Goal: Task Accomplishment & Management: Complete application form

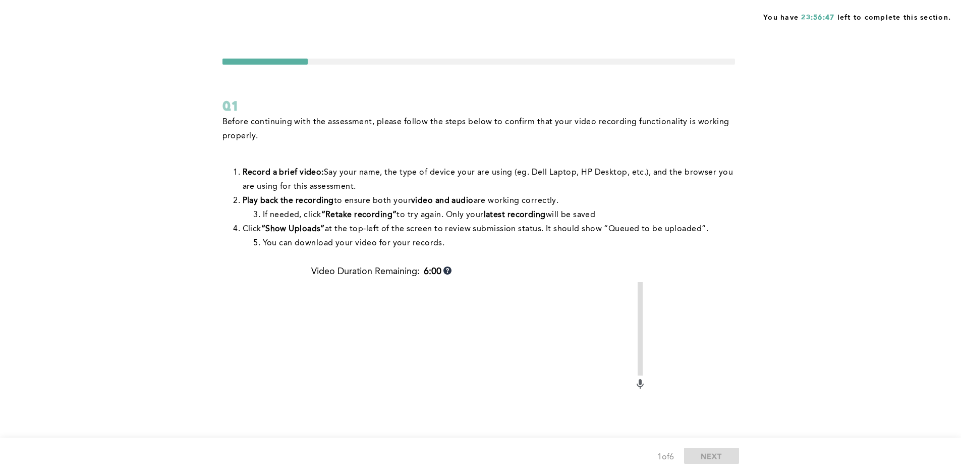
drag, startPoint x: 423, startPoint y: 184, endPoint x: 415, endPoint y: 189, distance: 9.8
click at [420, 187] on li "Record a brief video: Say your name, the type of device your are using (eg. Del…" at bounding box center [489, 180] width 492 height 28
drag, startPoint x: 422, startPoint y: 264, endPoint x: 430, endPoint y: 265, distance: 7.6
click at [424, 264] on div "Before continuing with the assessment, please follow the steps below to confirm…" at bounding box center [479, 190] width 513 height 151
drag, startPoint x: 640, startPoint y: 383, endPoint x: 629, endPoint y: 359, distance: 26.6
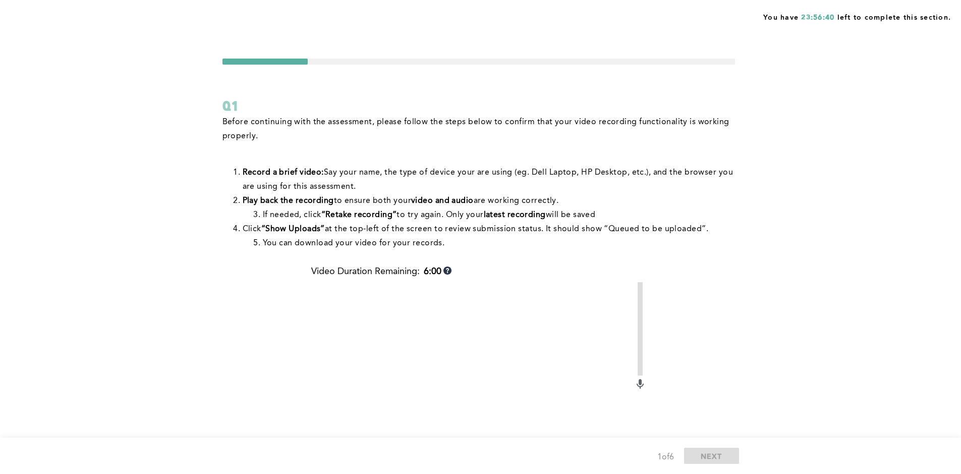
click at [640, 382] on icon at bounding box center [640, 382] width 3 height 6
click at [483, 267] on div "Video Duration Remaining: 6:00" at bounding box center [478, 274] width 335 height 16
drag, startPoint x: 649, startPoint y: 382, endPoint x: 640, endPoint y: 361, distance: 23.1
click at [648, 383] on div "Before continuing with the assessment, please follow the steps below to confirm…" at bounding box center [479, 358] width 513 height 487
drag, startPoint x: 779, startPoint y: 59, endPoint x: 796, endPoint y: 33, distance: 31.3
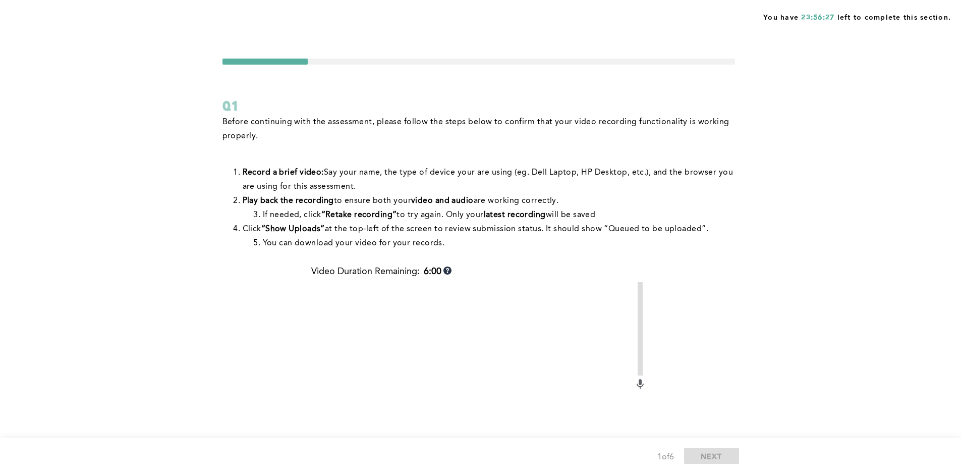
click at [792, 37] on div "You have 23:56:27 left to complete this section. Q1 Before continuing with the …" at bounding box center [480, 334] width 961 height 668
click at [815, 22] on span "You have 23:56:26 left to complete this section." at bounding box center [857, 16] width 188 height 13
drag, startPoint x: 815, startPoint y: 22, endPoint x: 359, endPoint y: 59, distance: 457.7
click at [359, 59] on div at bounding box center [479, 62] width 513 height 6
drag, startPoint x: 448, startPoint y: 311, endPoint x: 455, endPoint y: 304, distance: 10.0
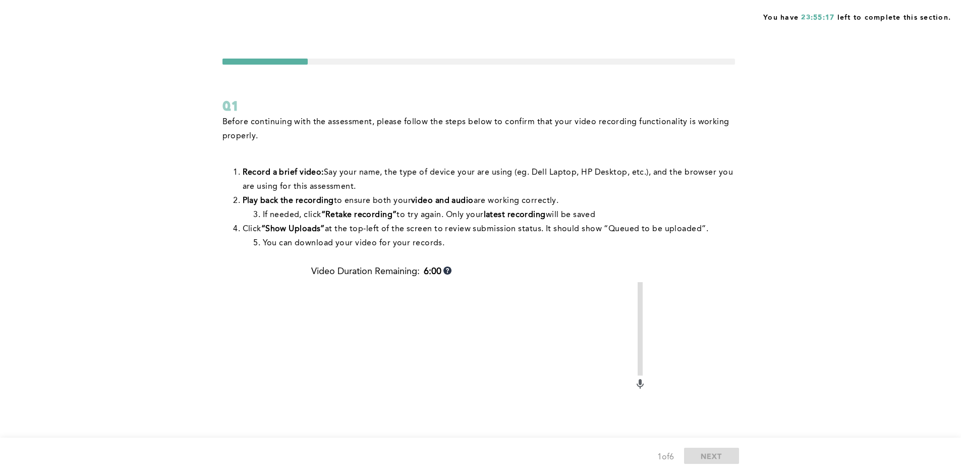
click at [445, 310] on video at bounding box center [472, 403] width 323 height 242
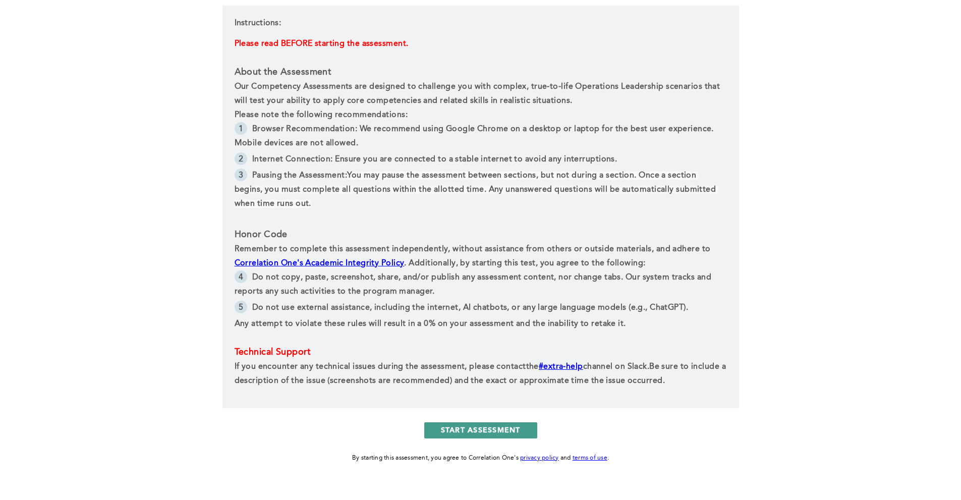
scroll to position [344, 0]
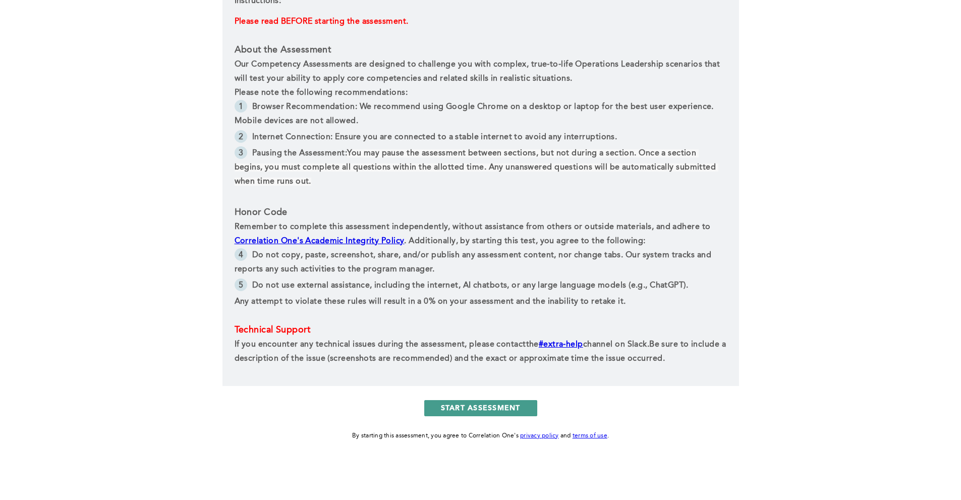
click at [486, 406] on button "START ASSESSMENT" at bounding box center [480, 408] width 113 height 16
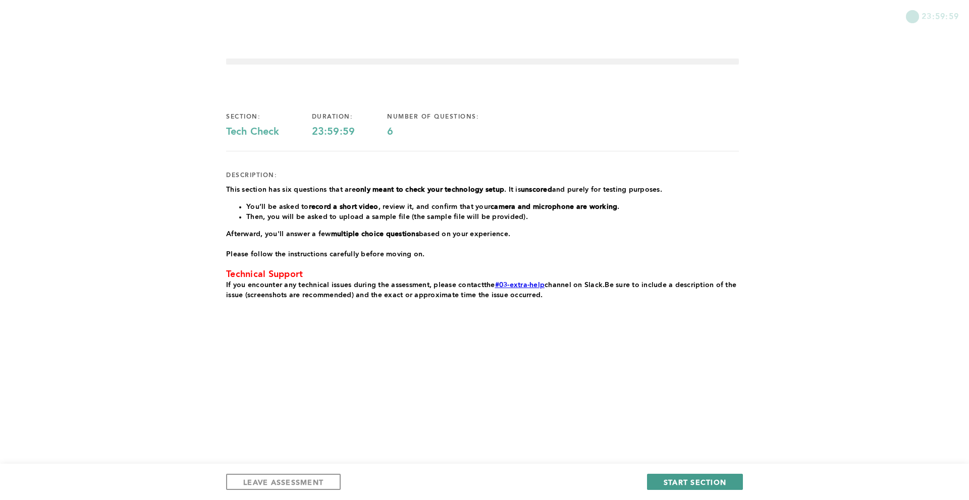
click at [693, 478] on span "START SECTION" at bounding box center [695, 482] width 63 height 10
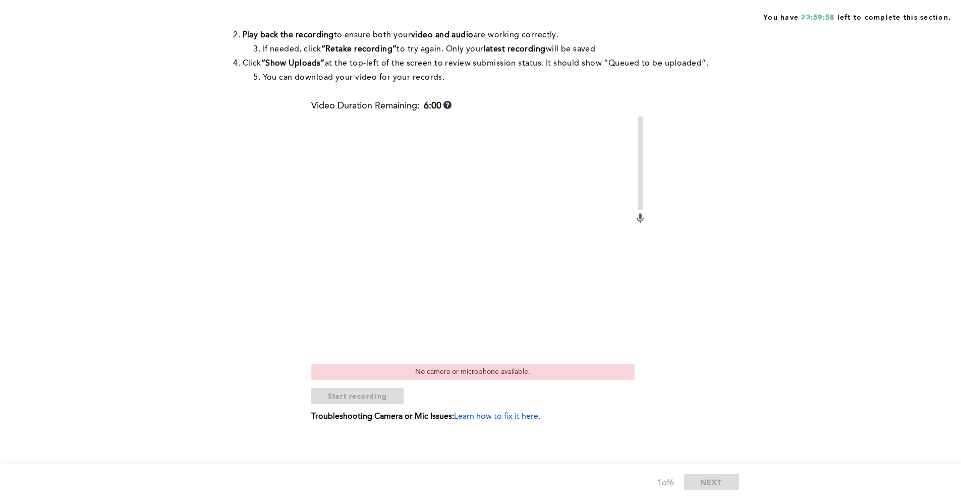
scroll to position [168, 0]
click at [461, 371] on div "No camera or microphone available." at bounding box center [472, 369] width 323 height 16
click at [492, 415] on span "Learn how to fix it here." at bounding box center [497, 414] width 86 height 8
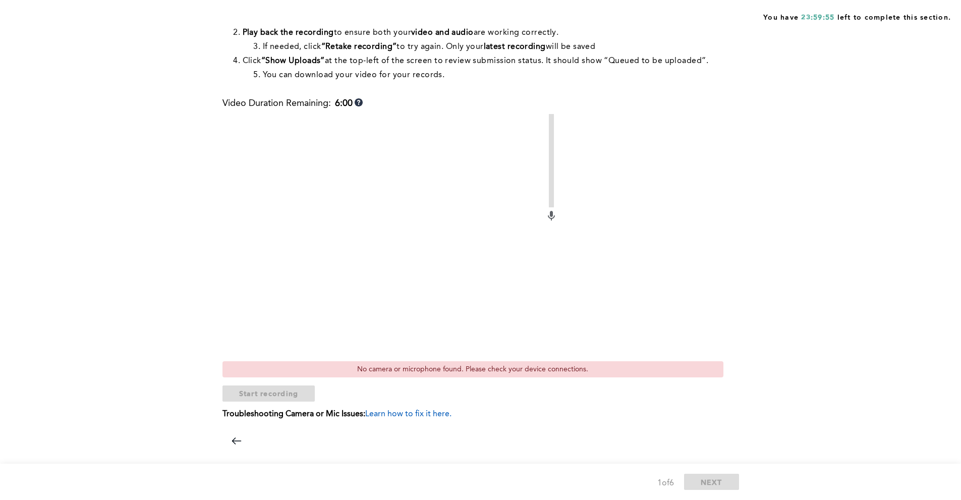
click at [244, 427] on div at bounding box center [479, 427] width 513 height 0
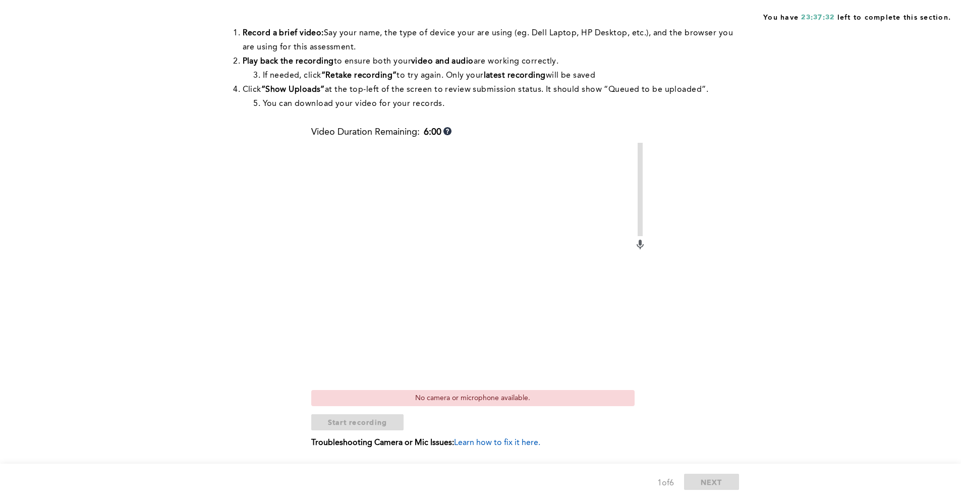
scroll to position [67, 0]
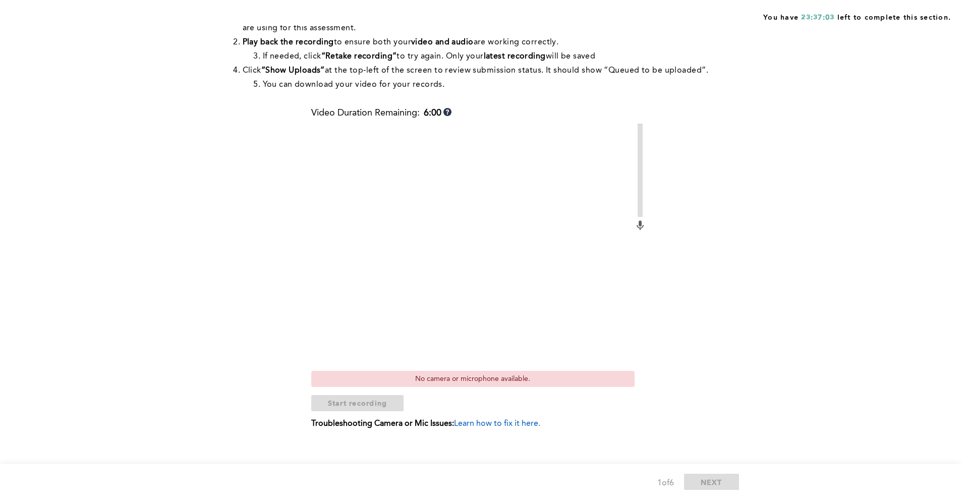
scroll to position [168, 0]
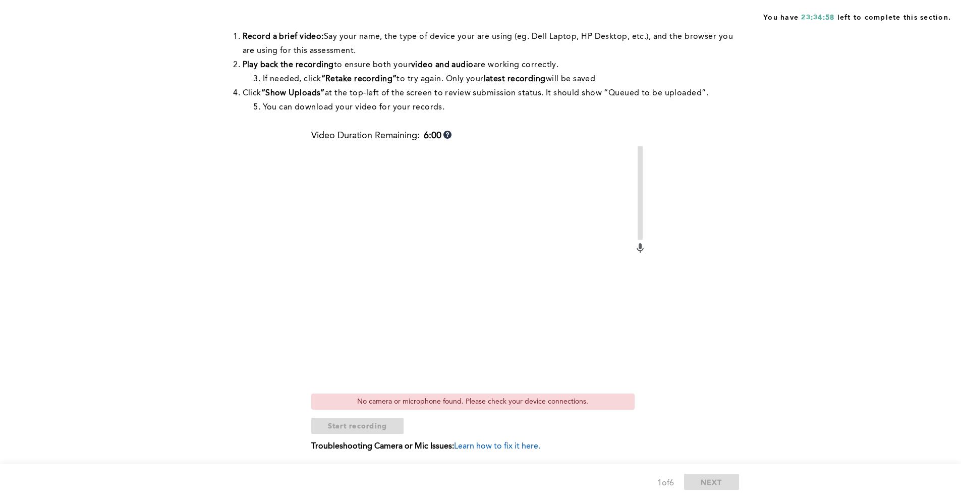
scroll to position [168, 0]
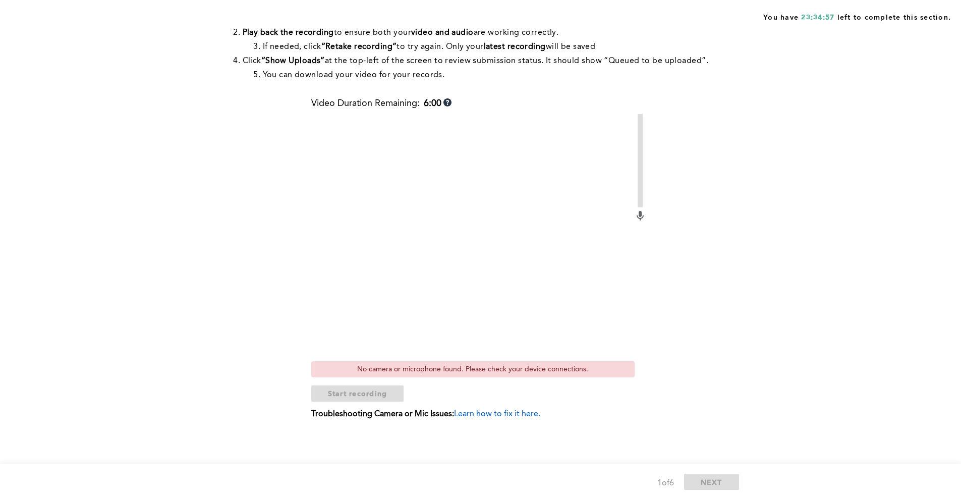
click at [499, 416] on span "Learn how to fix it here." at bounding box center [497, 414] width 86 height 8
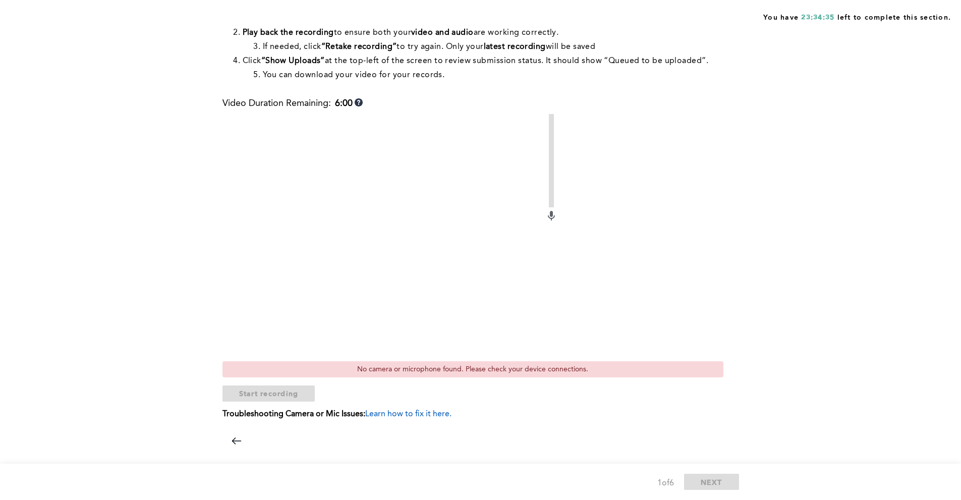
click at [524, 427] on div at bounding box center [479, 427] width 513 height 0
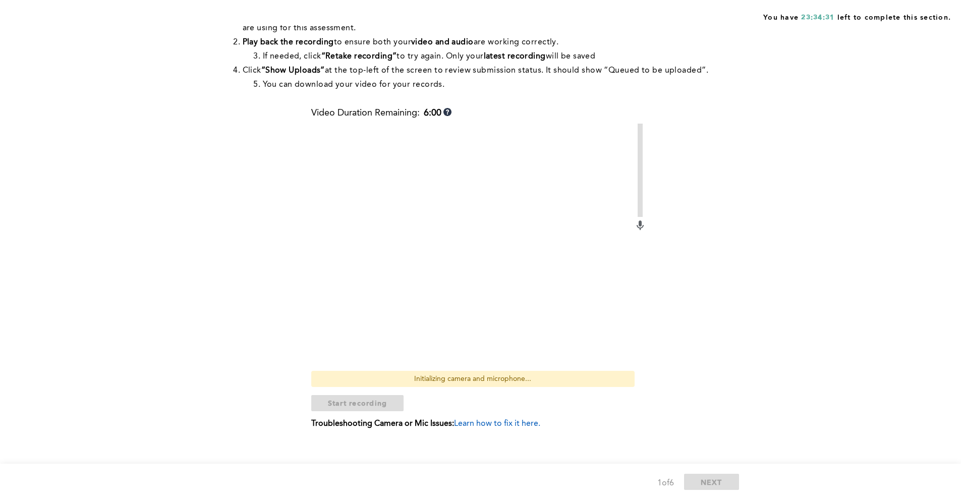
scroll to position [168, 0]
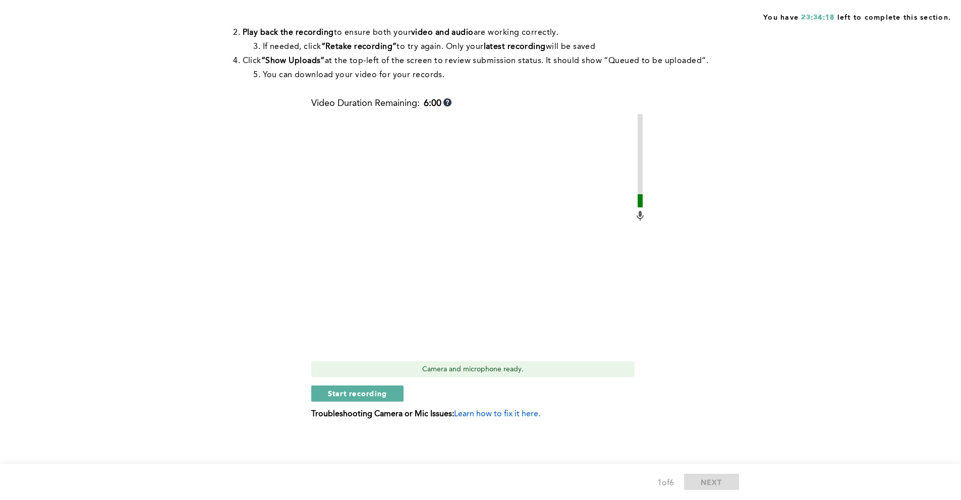
click at [451, 209] on video at bounding box center [472, 235] width 323 height 242
click at [482, 299] on video at bounding box center [472, 235] width 323 height 242
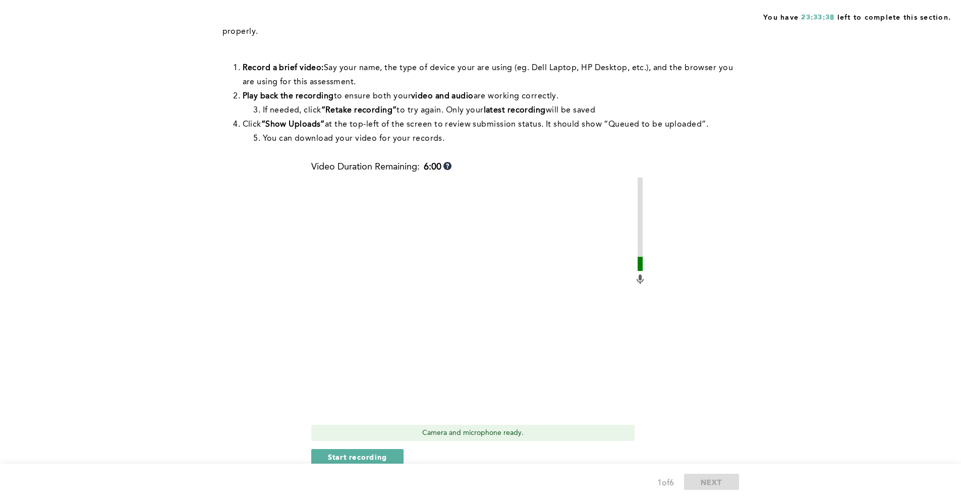
scroll to position [101, 0]
